Goal: Information Seeking & Learning: Compare options

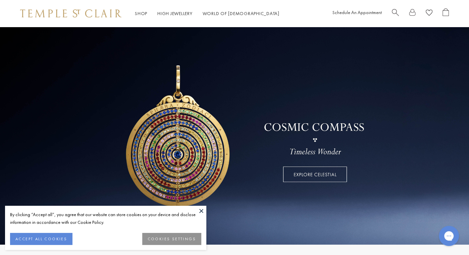
click at [52, 234] on button "ACCEPT ALL COOKIES" at bounding box center [41, 239] width 62 height 12
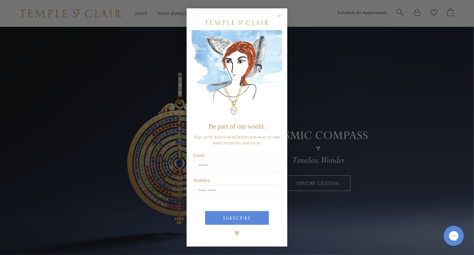
click at [276, 15] on circle "Close dialog" at bounding box center [279, 16] width 8 height 8
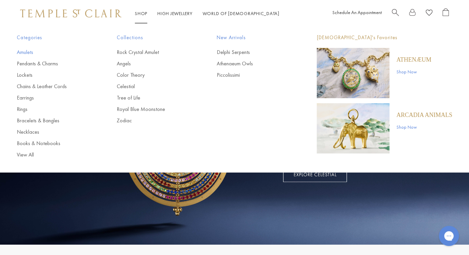
click at [24, 50] on link "Amulets" at bounding box center [53, 52] width 73 height 7
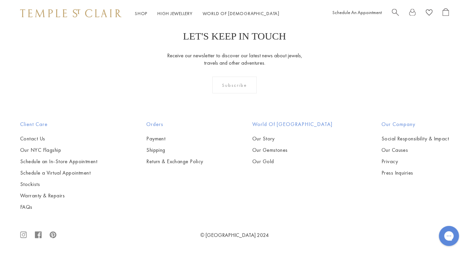
scroll to position [3470, 0]
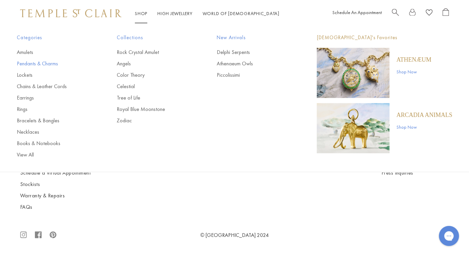
click at [54, 62] on link "Pendants & Charms" at bounding box center [53, 63] width 73 height 7
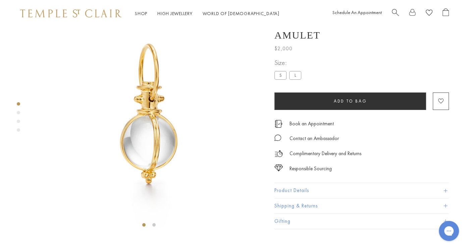
scroll to position [74, 0]
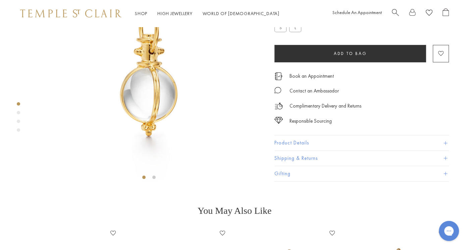
click at [306, 151] on button "Product Details" at bounding box center [361, 143] width 174 height 15
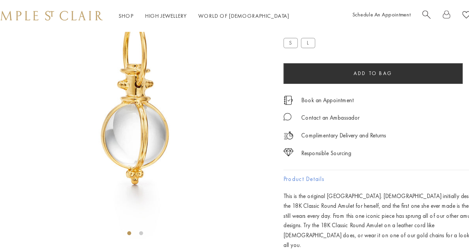
scroll to position [54, 0]
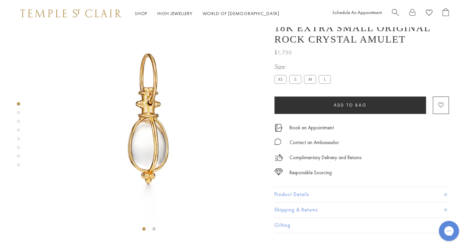
scroll to position [27, 0]
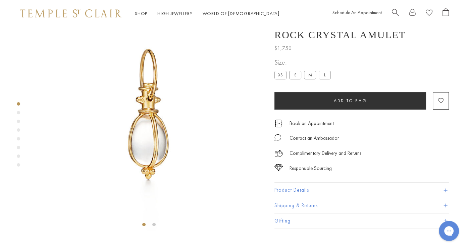
click at [302, 198] on button "Product Details" at bounding box center [361, 190] width 174 height 15
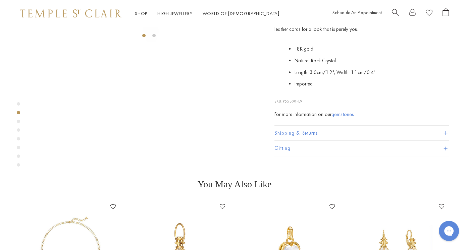
scroll to position [212, 0]
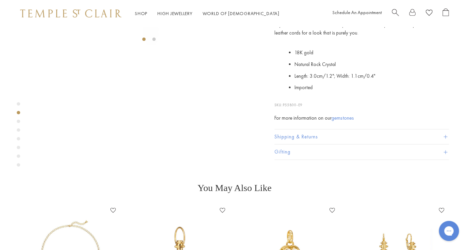
click at [18, 122] on div "Product gallery navigation" at bounding box center [18, 121] width 3 height 3
click at [18, 132] on div "Product gallery navigation" at bounding box center [18, 136] width 3 height 71
click at [18, 130] on div "Product gallery navigation" at bounding box center [18, 129] width 3 height 3
click at [17, 118] on div "Product gallery navigation" at bounding box center [18, 136] width 3 height 71
click at [17, 113] on div "Product gallery navigation" at bounding box center [18, 112] width 3 height 3
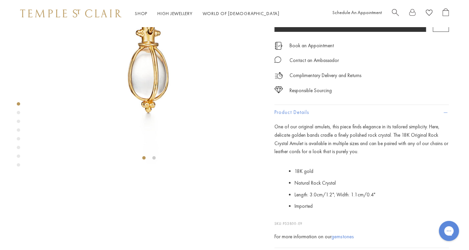
scroll to position [73, 0]
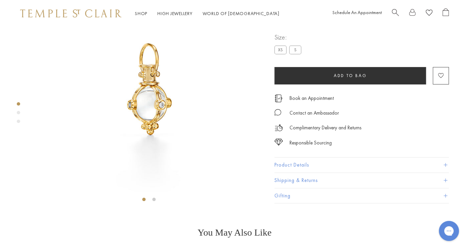
scroll to position [58, 0]
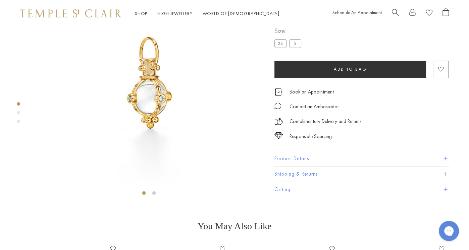
click at [295, 166] on button "Product Details" at bounding box center [361, 158] width 174 height 15
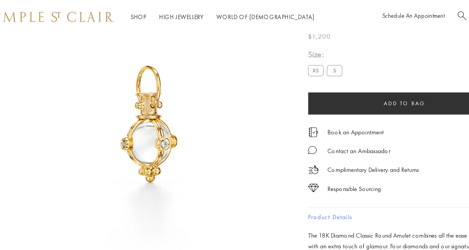
scroll to position [43, 0]
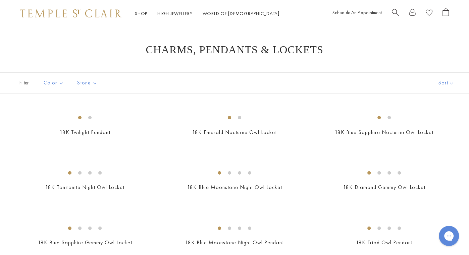
scroll to position [3, 0]
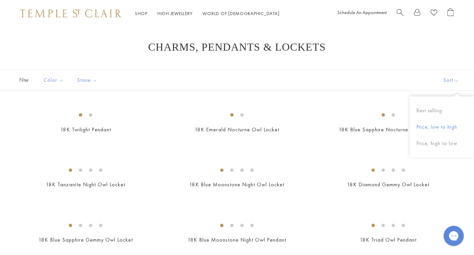
click at [448, 126] on button "Price, low to high" at bounding box center [442, 127] width 64 height 16
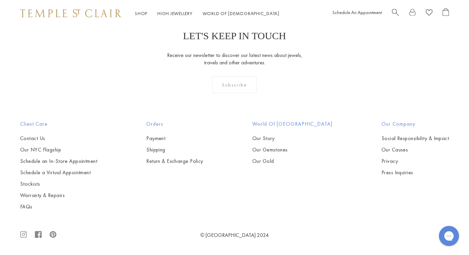
scroll to position [3720, 0]
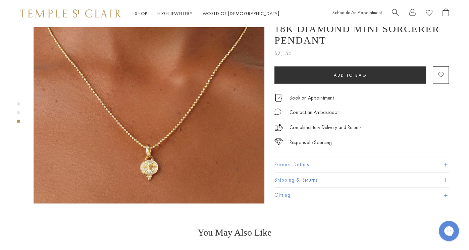
scroll to position [536, 0]
click at [293, 157] on button "Product Details" at bounding box center [361, 164] width 174 height 15
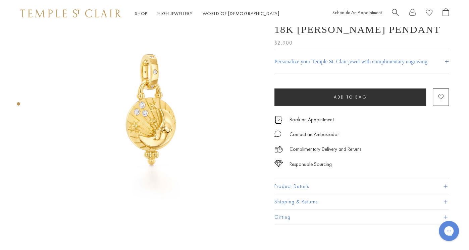
scroll to position [33, 0]
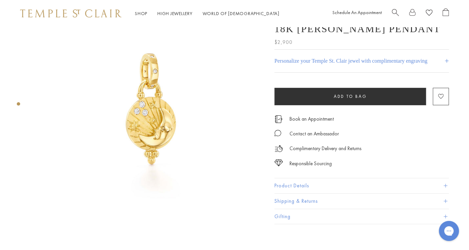
click at [313, 179] on button "Product Details" at bounding box center [361, 185] width 174 height 15
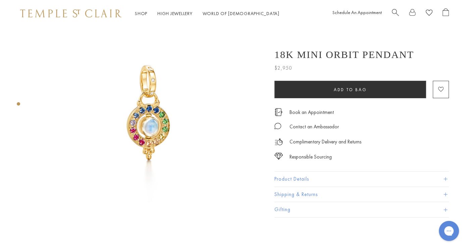
scroll to position [29, 0]
click at [293, 179] on button "Product Details" at bounding box center [361, 179] width 174 height 15
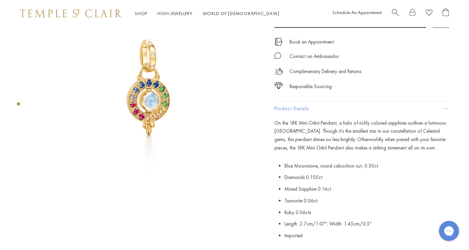
scroll to position [0, 0]
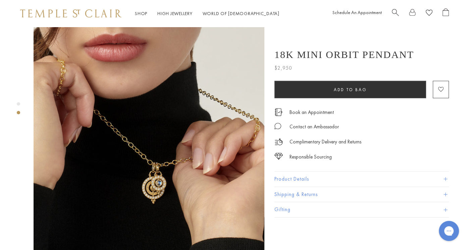
scroll to position [247, 0]
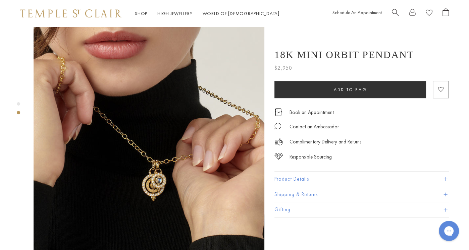
click at [280, 179] on button "Product Details" at bounding box center [361, 179] width 174 height 15
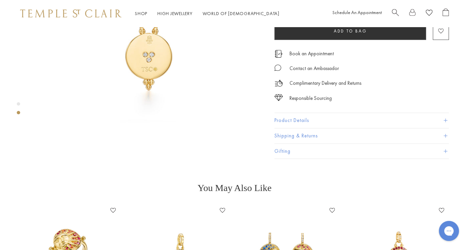
scroll to position [342, 0]
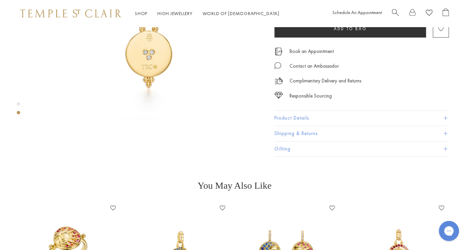
click at [303, 111] on button "Product Details" at bounding box center [361, 118] width 174 height 15
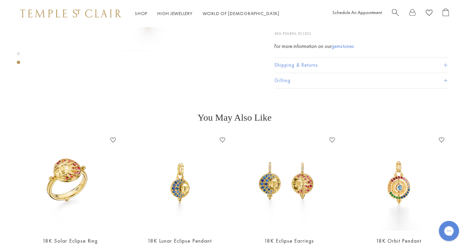
scroll to position [413, 0]
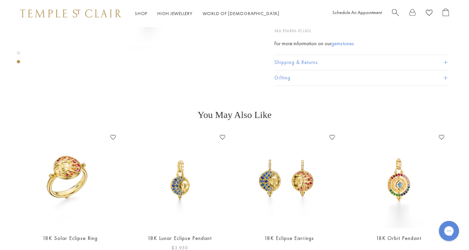
click at [180, 172] on img at bounding box center [180, 180] width 96 height 96
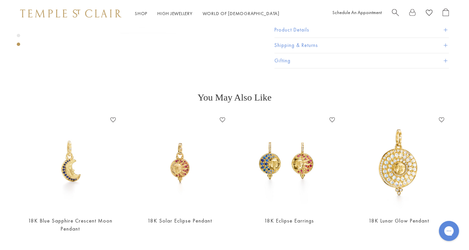
scroll to position [433, 0]
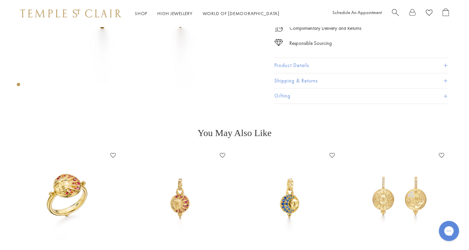
scroll to position [159, 0]
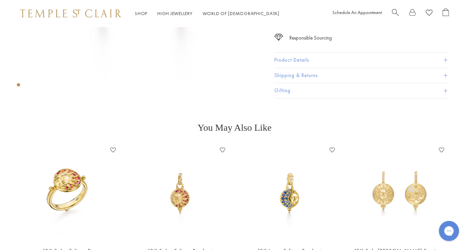
click at [88, 176] on img at bounding box center [70, 193] width 96 height 96
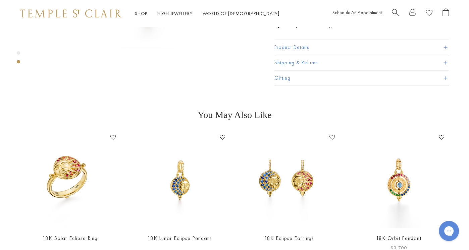
click at [420, 171] on img at bounding box center [399, 180] width 96 height 96
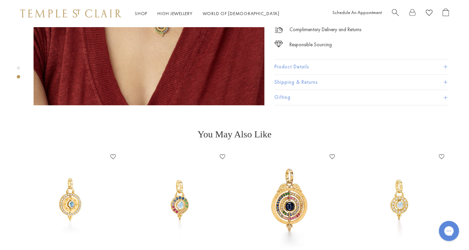
scroll to position [391, 0]
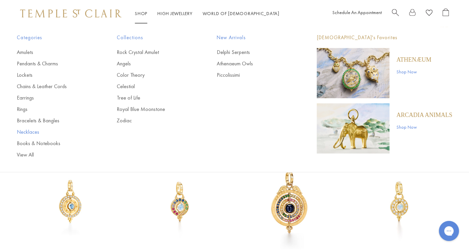
click at [33, 129] on link "Necklaces" at bounding box center [53, 131] width 73 height 7
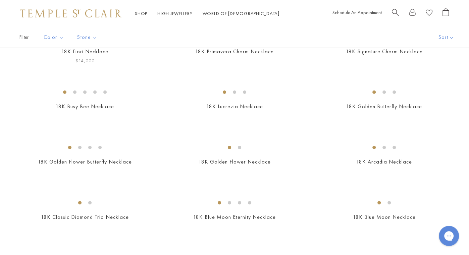
scroll to position [83, 0]
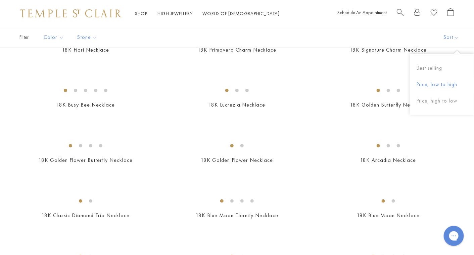
click at [450, 84] on button "Price, low to high" at bounding box center [442, 84] width 64 height 16
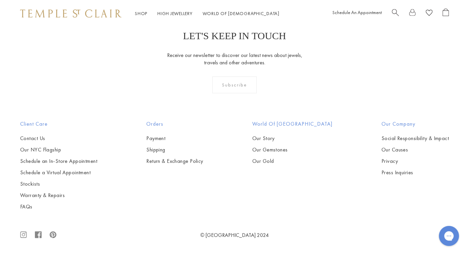
scroll to position [1729, 0]
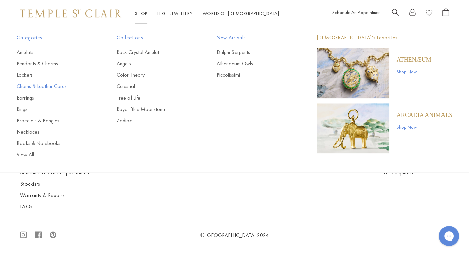
click at [57, 85] on link "Chains & Leather Cords" at bounding box center [53, 86] width 73 height 7
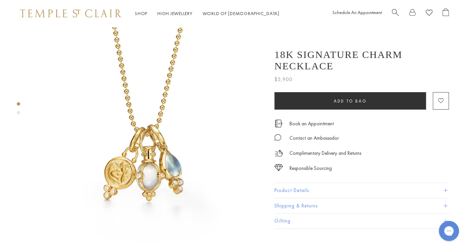
click at [280, 183] on button "Product Details" at bounding box center [361, 190] width 174 height 15
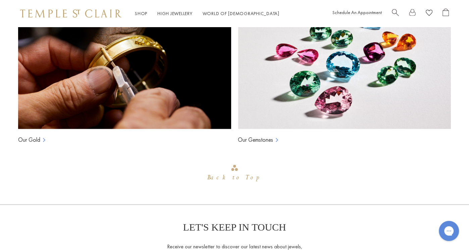
scroll to position [720, 0]
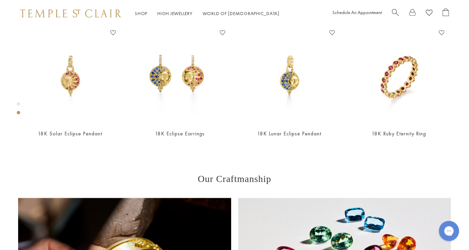
scroll to position [281, 0]
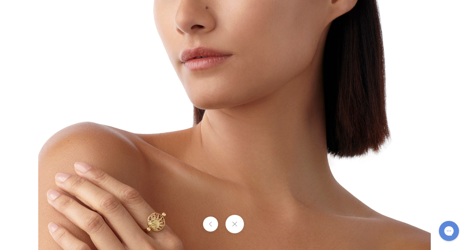
click at [140, 175] on img at bounding box center [234, 125] width 393 height 393
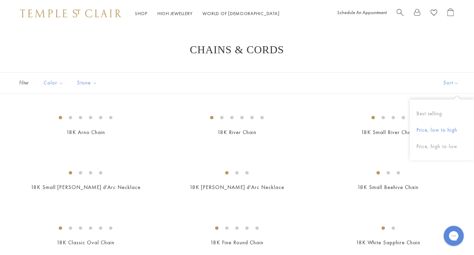
click at [444, 129] on button "Price, low to high" at bounding box center [442, 130] width 64 height 16
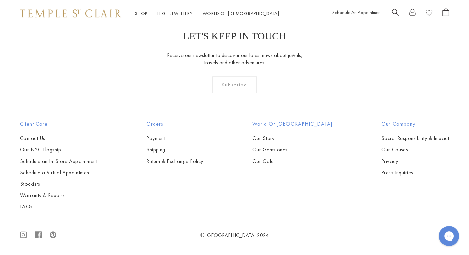
scroll to position [1259, 0]
